Goal: Transaction & Acquisition: Purchase product/service

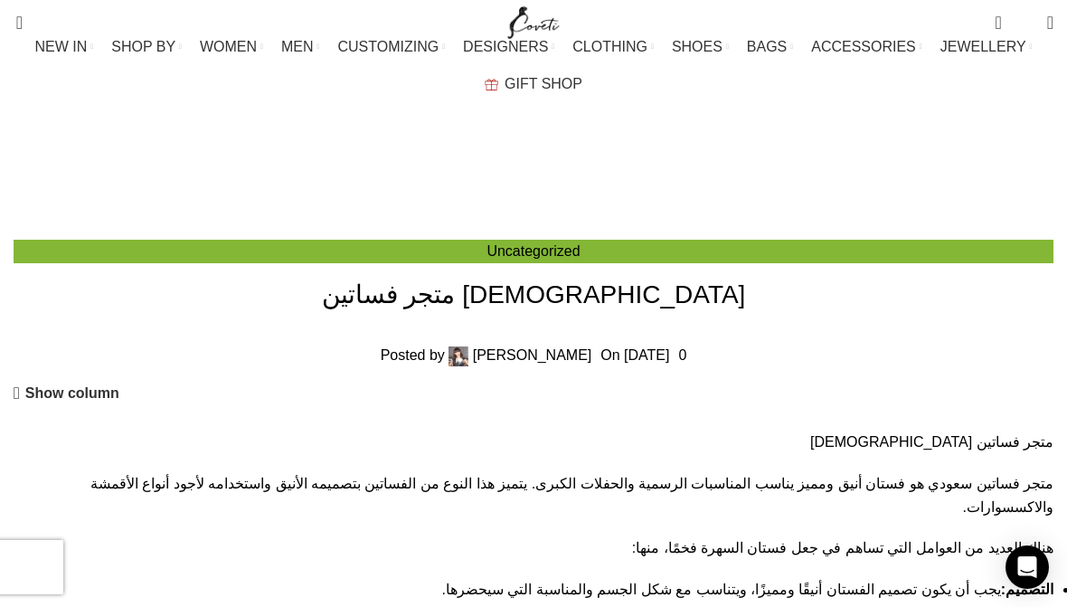
click at [212, 55] on span "WOMEN" at bounding box center [228, 46] width 57 height 17
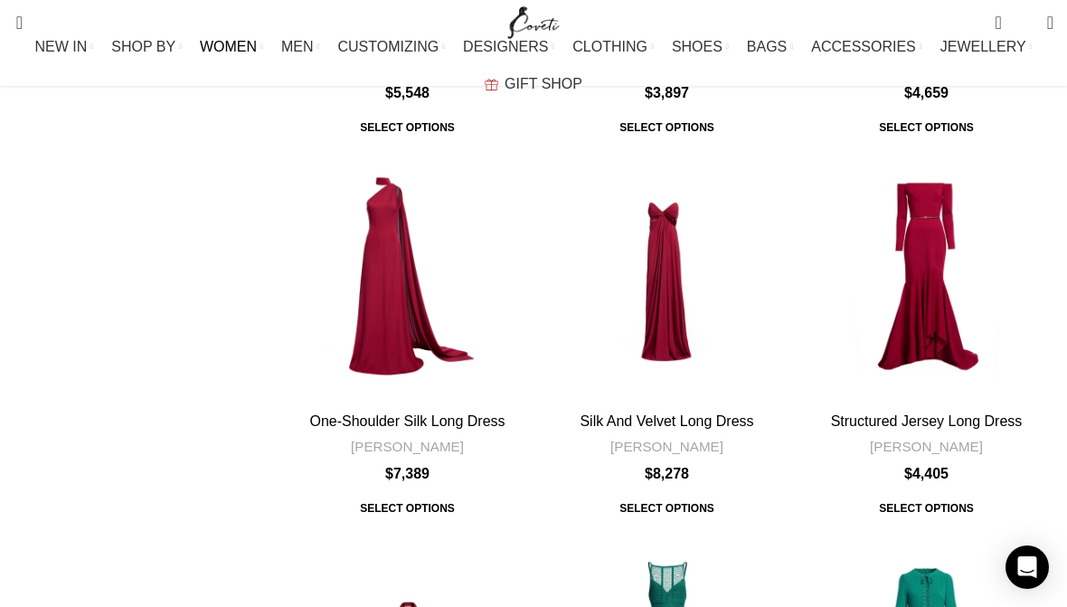
scroll to position [2049, 0]
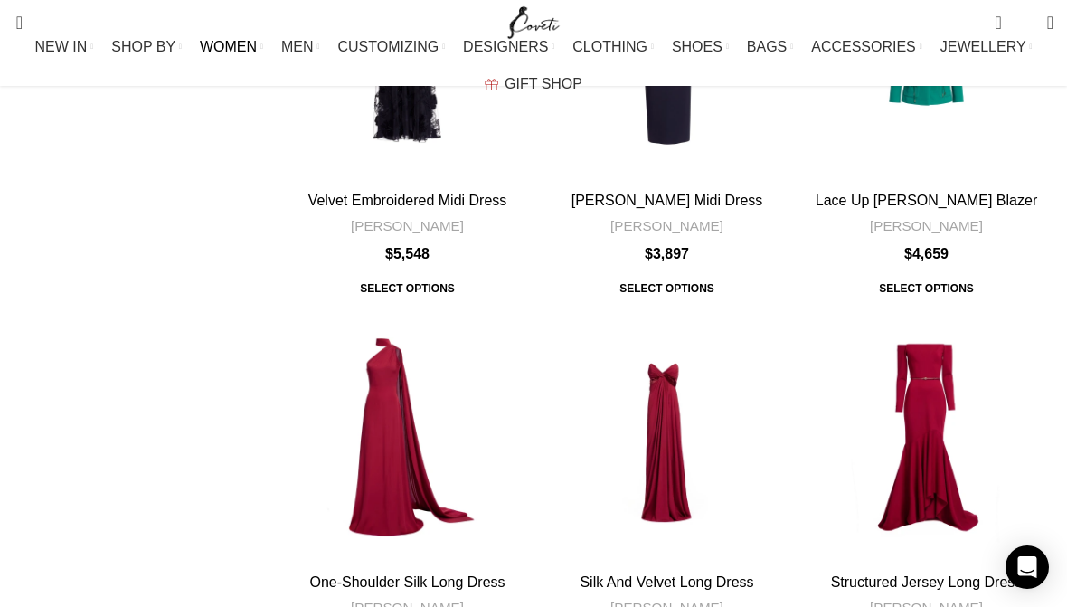
click at [1047, 24] on span at bounding box center [1050, 23] width 6 height 18
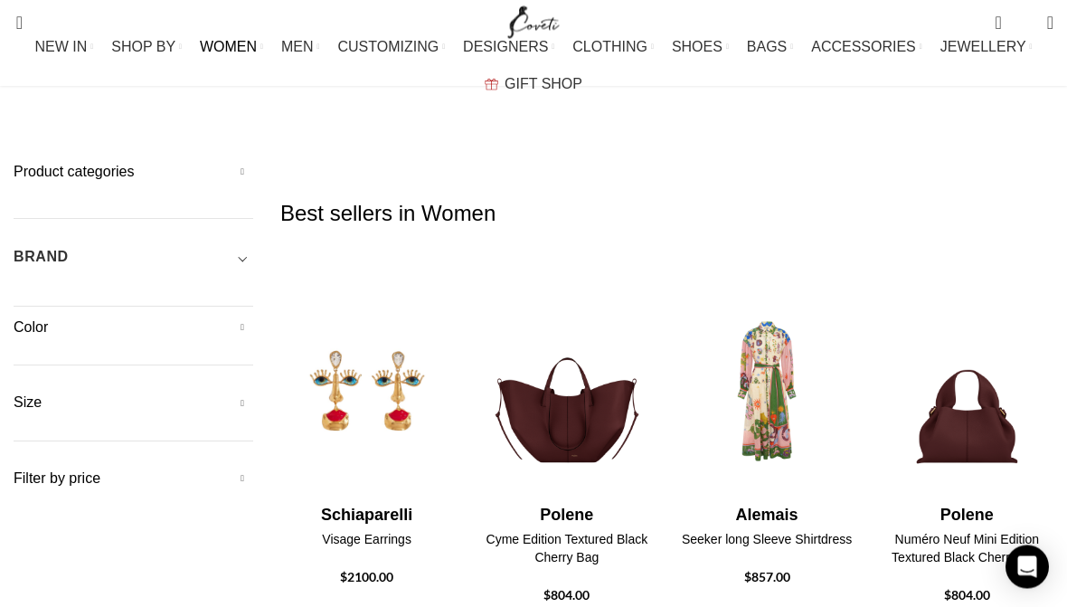
scroll to position [99, 0]
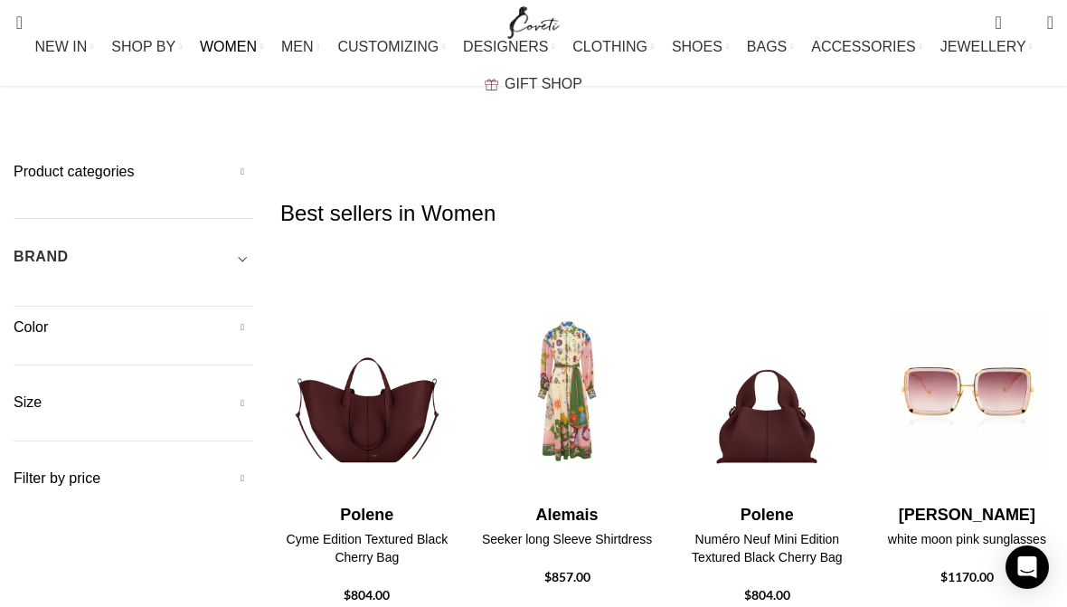
click at [138, 468] on h5 "Filter by price" at bounding box center [134, 478] width 240 height 20
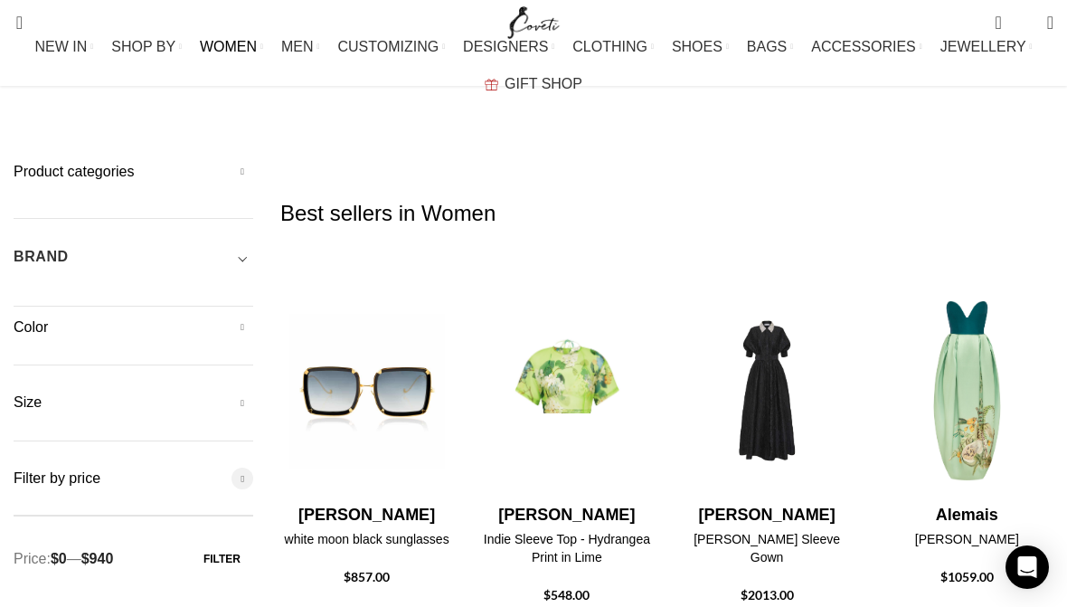
click at [234, 542] on button "Filter" at bounding box center [222, 558] width 62 height 33
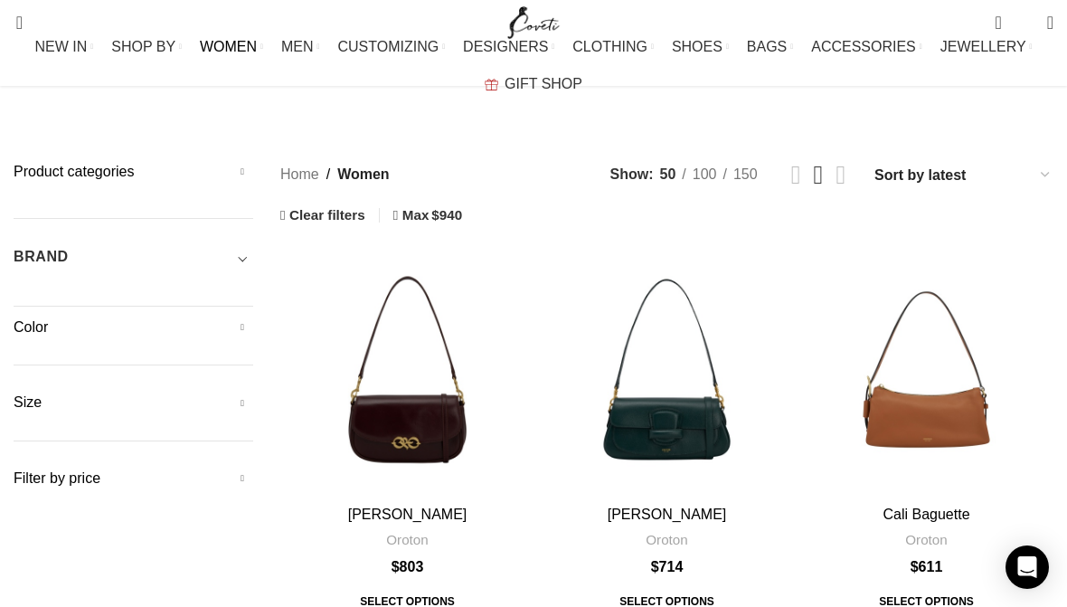
click at [212, 55] on span "WOMEN" at bounding box center [228, 46] width 57 height 17
click at [54, 194] on link "All clothing" at bounding box center [548, 185] width 1040 height 31
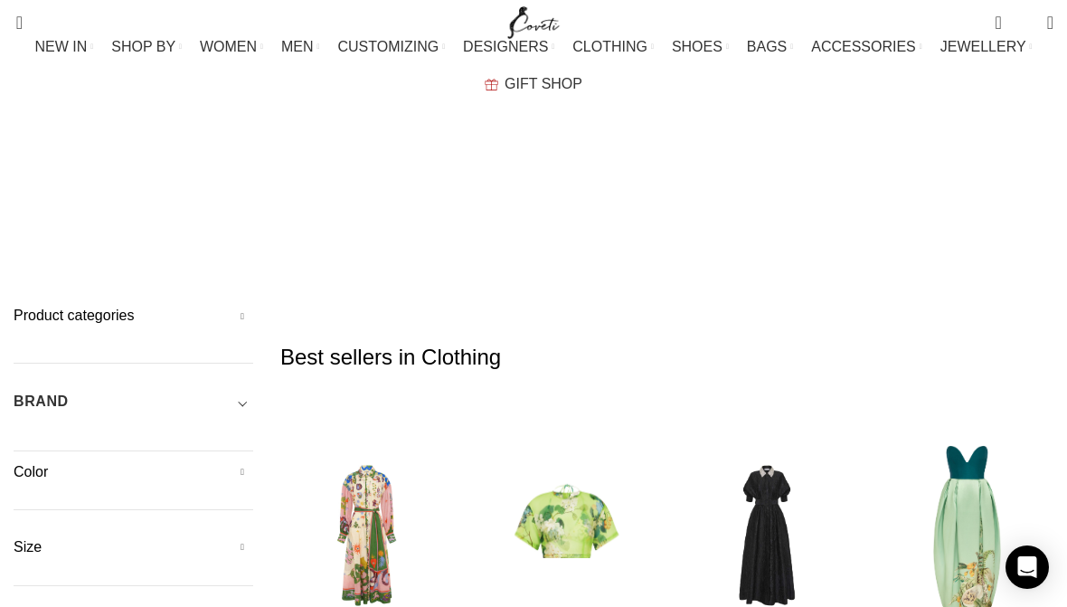
click at [233, 306] on h5 "Product categories" at bounding box center [134, 316] width 240 height 20
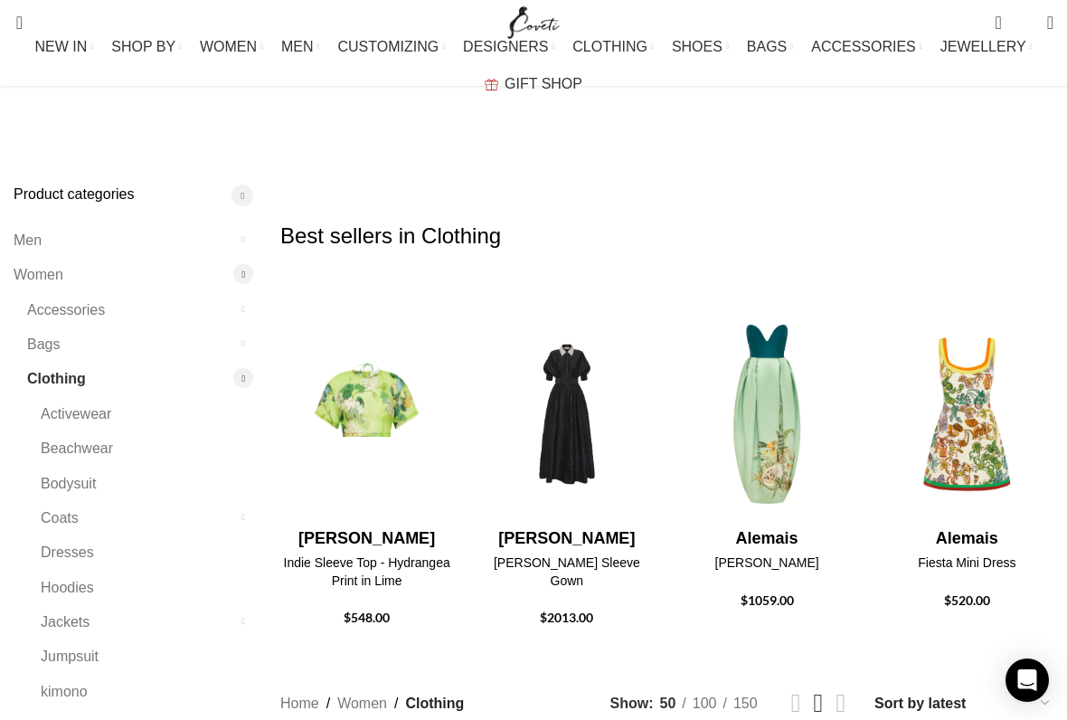
scroll to position [125, 0]
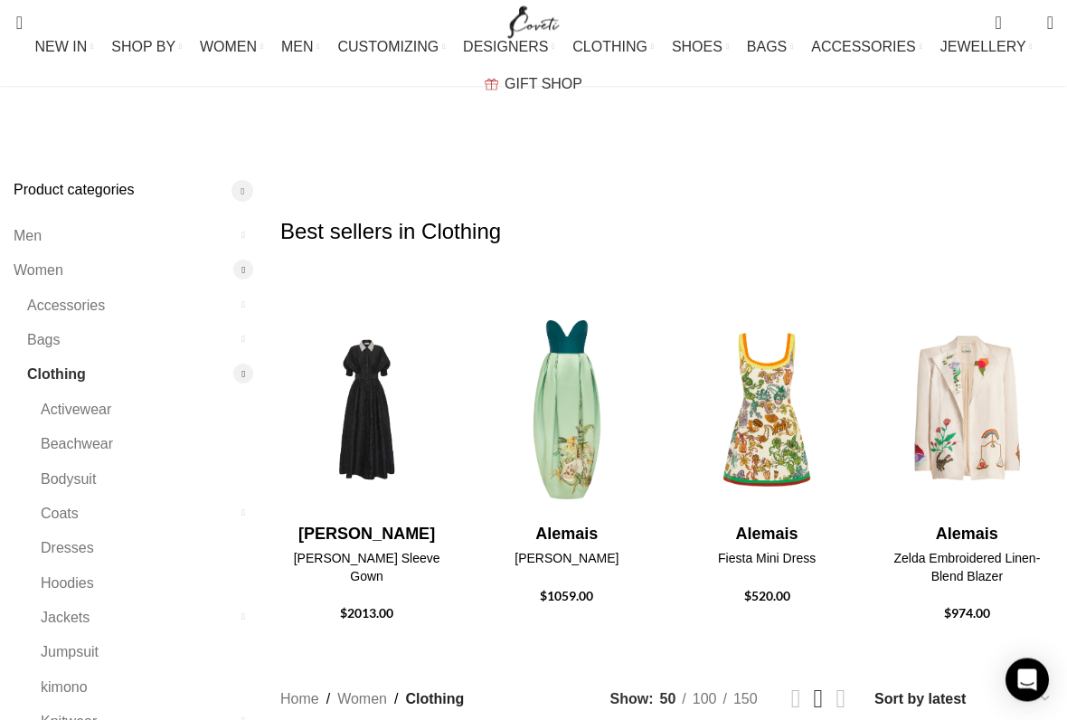
click at [76, 532] on link "Dresses" at bounding box center [136, 549] width 190 height 34
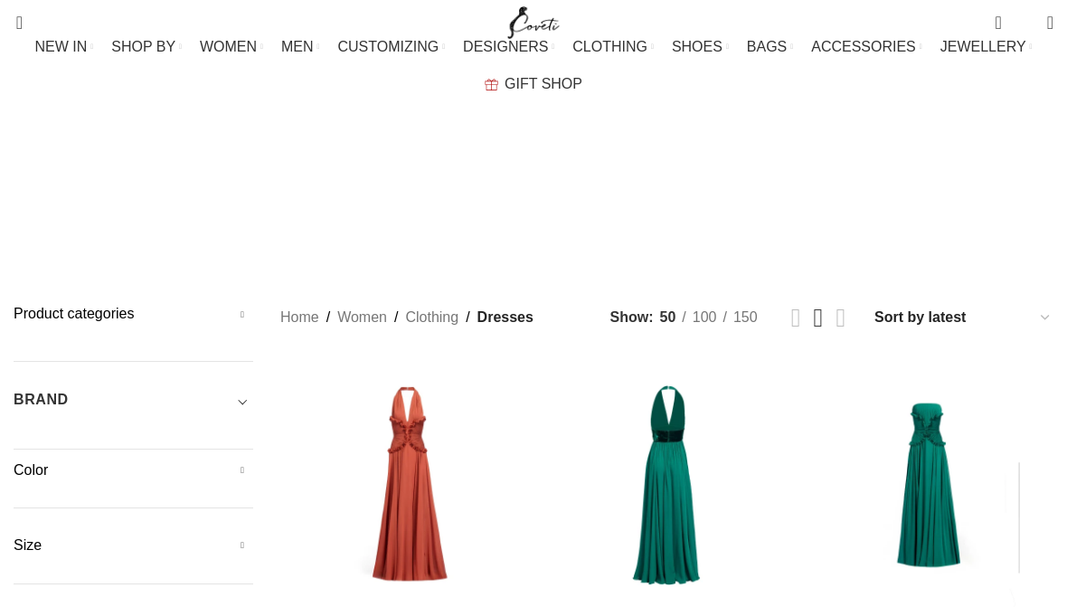
click at [245, 439] on div "Product categories Men Men Accessories Cases Men Belts Men Exotic Leather Men H…" at bounding box center [134, 467] width 240 height 327
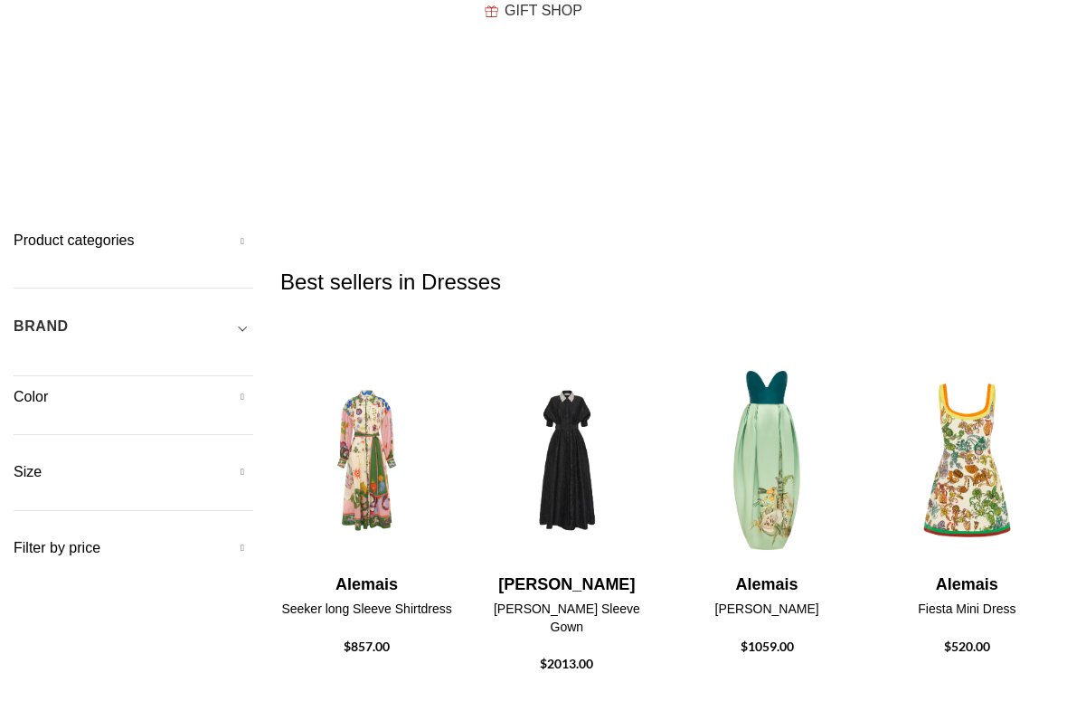
scroll to position [73, 0]
click at [228, 538] on h5 "Filter by price" at bounding box center [134, 548] width 240 height 20
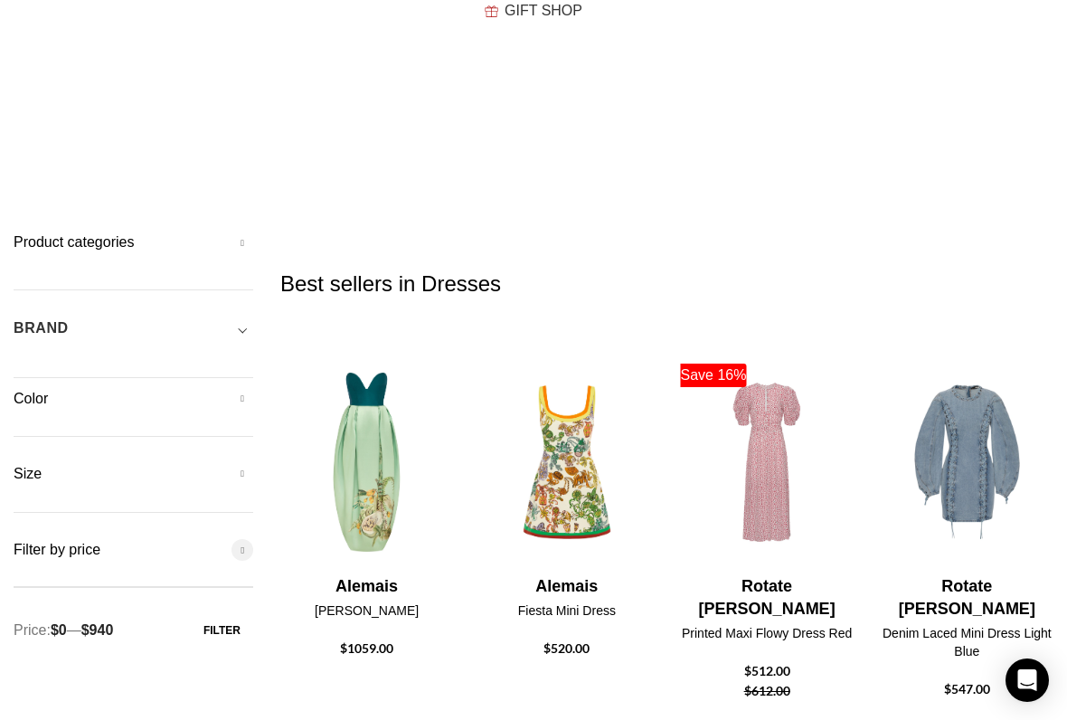
click at [229, 606] on button "Filter" at bounding box center [222, 630] width 62 height 33
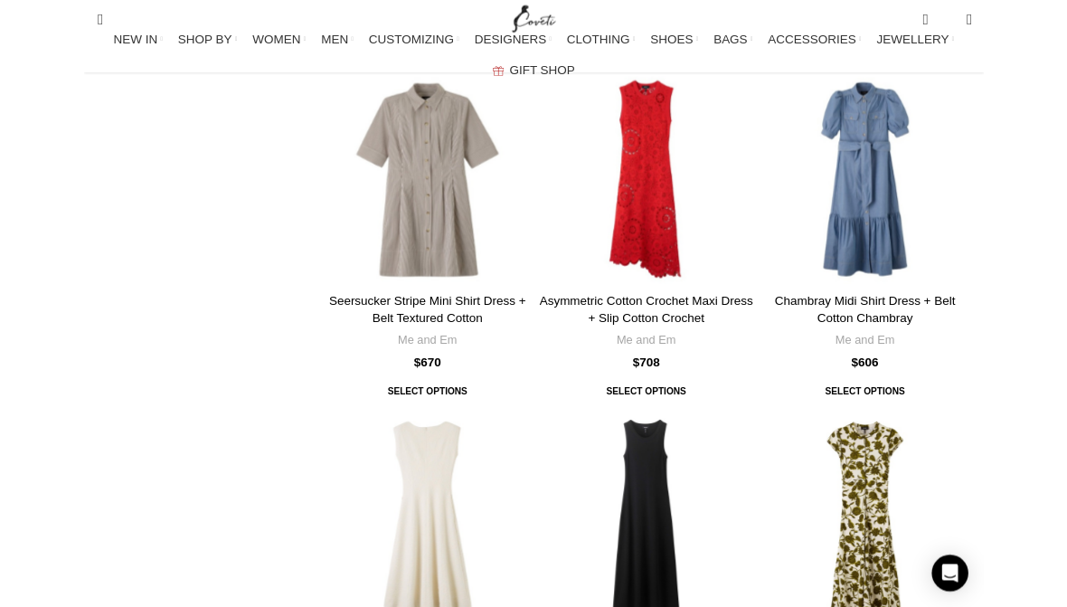
scroll to position [5694, 0]
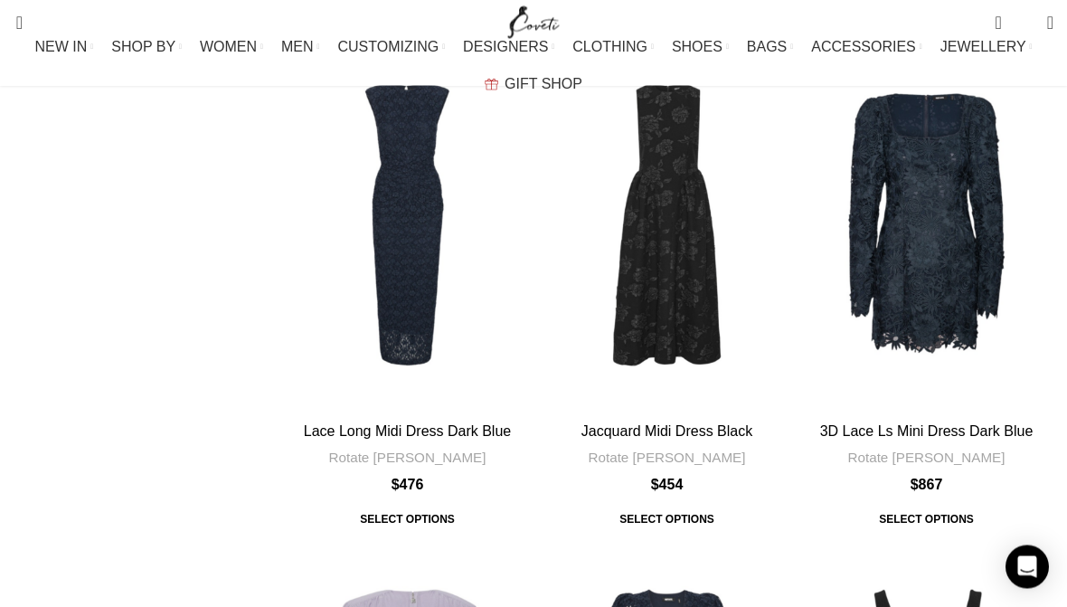
scroll to position [7217, 0]
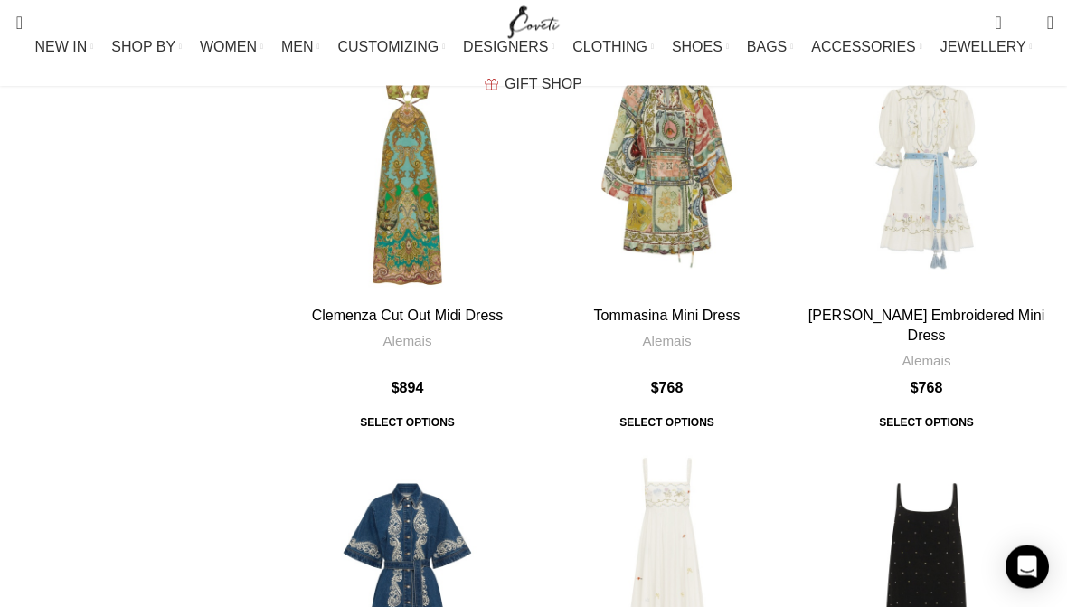
scroll to position [5479, 0]
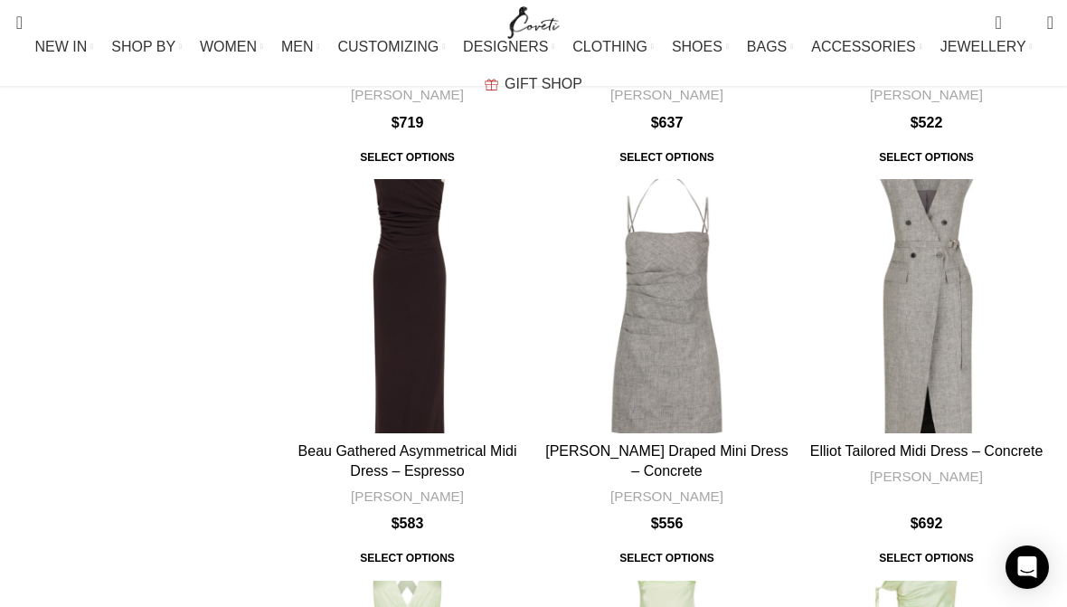
scroll to position [5915, 0]
